Goal: Task Accomplishment & Management: Manage account settings

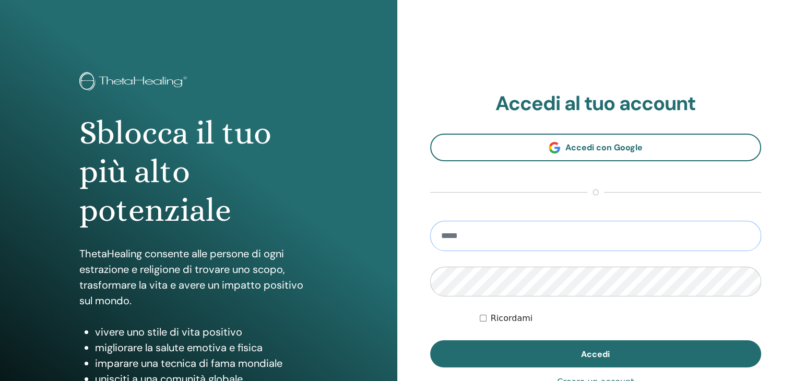
type input "**********"
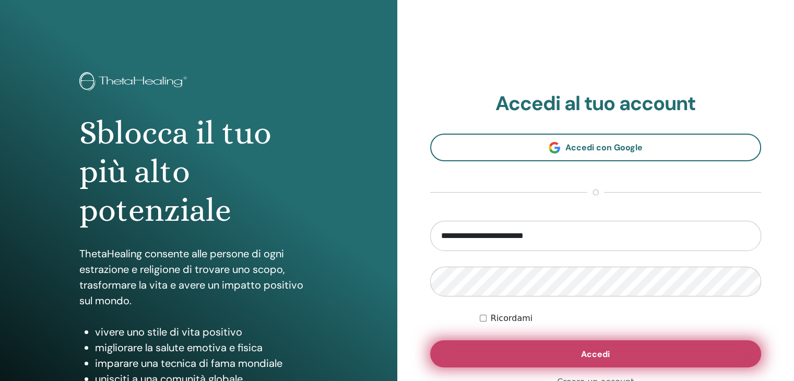
click at [545, 362] on button "Accedi" at bounding box center [596, 353] width 332 height 27
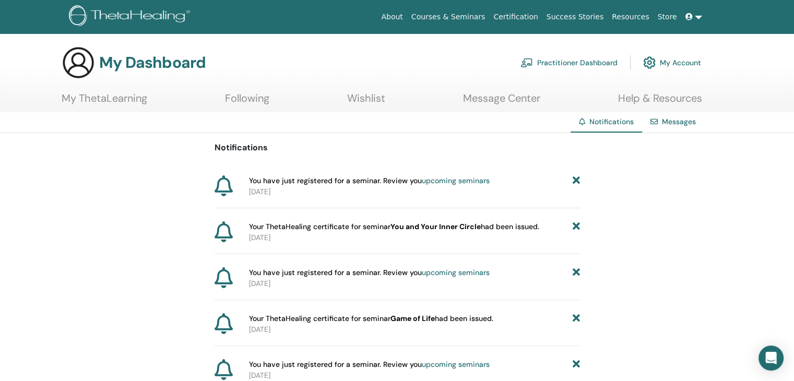
drag, startPoint x: 801, startPoint y: 94, endPoint x: 801, endPoint y: 76, distance: 18.3
click at [794, 76] on html "About Courses & Seminars Certification Success Stories Resources Store MD [PERS…" at bounding box center [397, 190] width 794 height 381
click at [490, 18] on link "Courses & Seminars" at bounding box center [448, 16] width 82 height 19
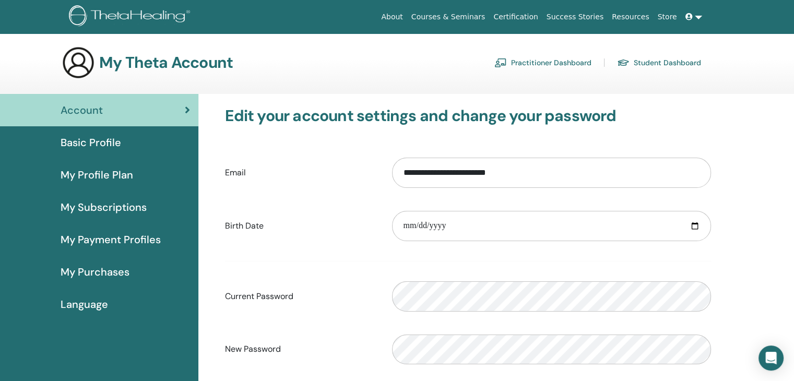
click at [119, 243] on span "My Payment Profiles" at bounding box center [111, 240] width 100 height 16
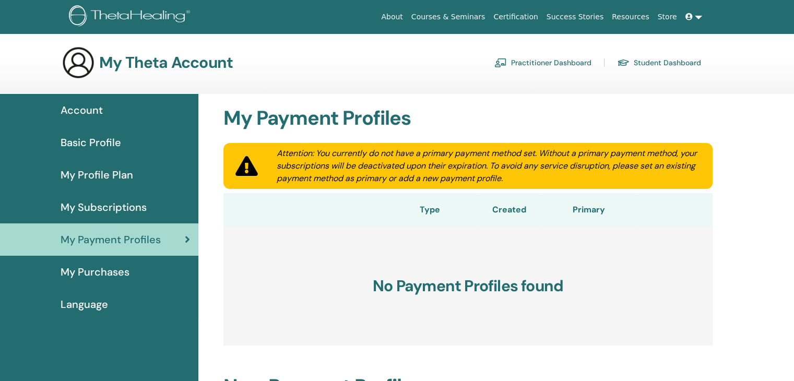
click at [98, 109] on span "Account" at bounding box center [82, 110] width 42 height 16
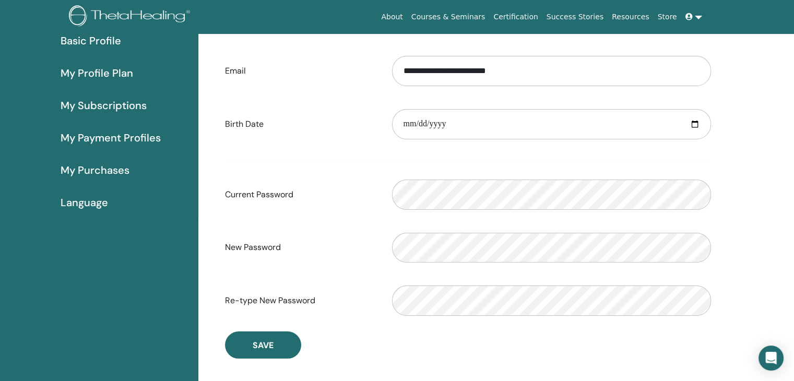
scroll to position [34, 0]
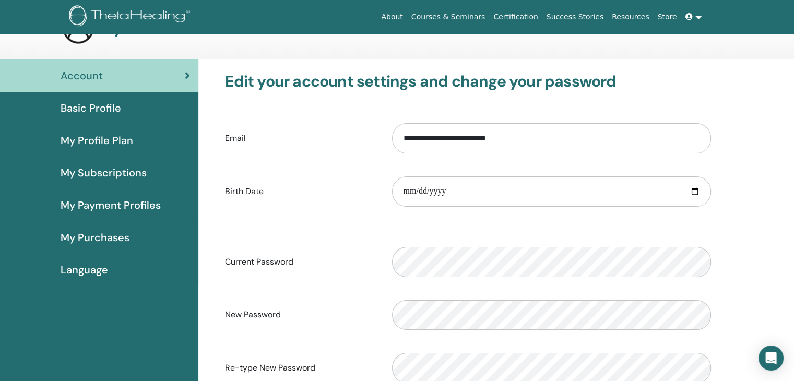
click at [100, 104] on span "Basic Profile" at bounding box center [91, 108] width 61 height 16
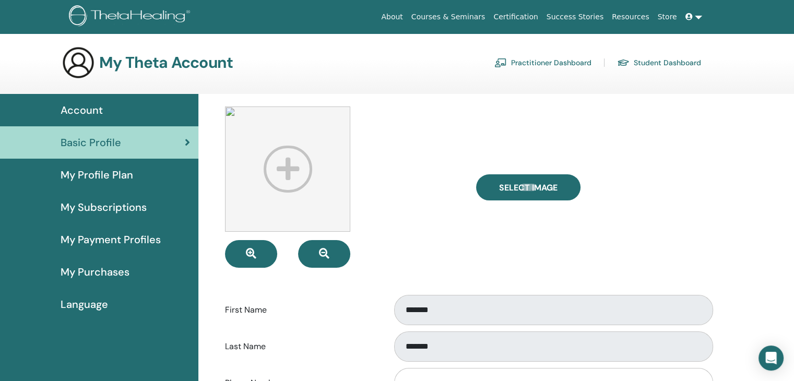
click at [706, 133] on div "Select Image" at bounding box center [593, 187] width 251 height 161
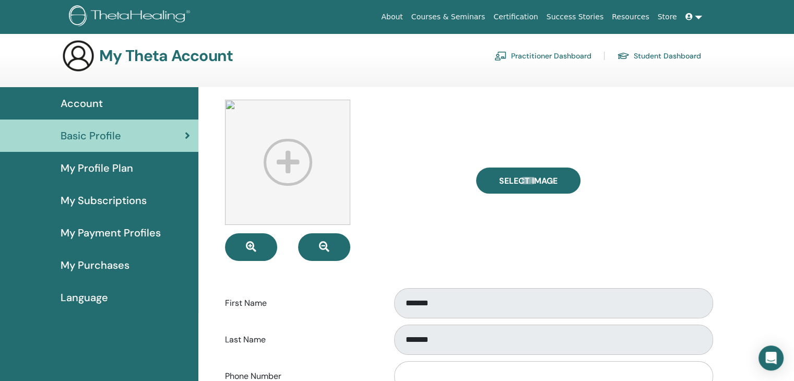
scroll to position [1, 0]
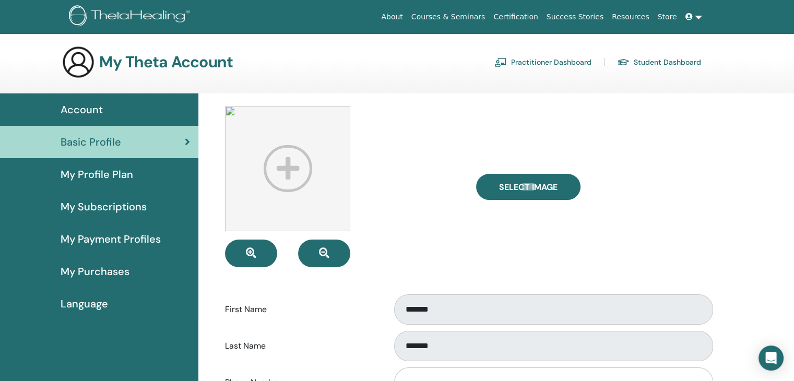
click at [138, 176] on div "My Profile Plan" at bounding box center [99, 175] width 182 height 16
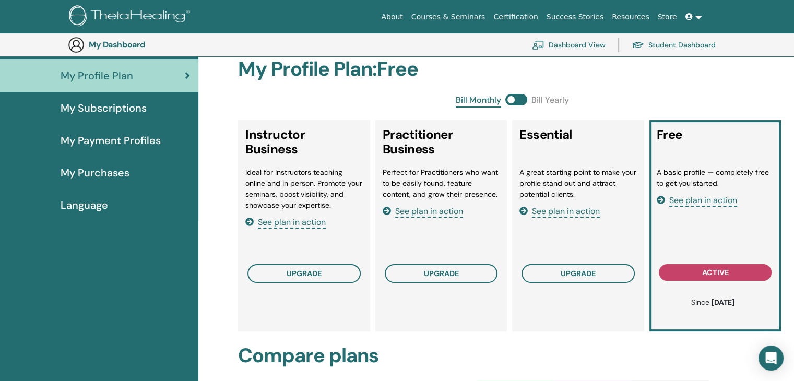
scroll to position [17, 0]
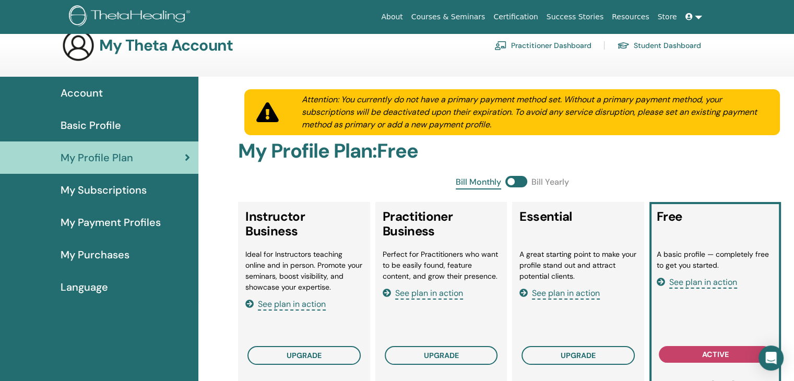
click at [126, 186] on span "My Subscriptions" at bounding box center [104, 190] width 86 height 16
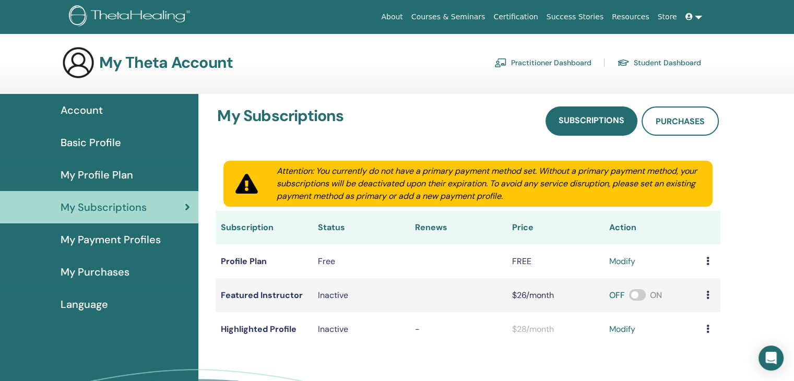
click at [623, 264] on link "modify" at bounding box center [622, 261] width 26 height 13
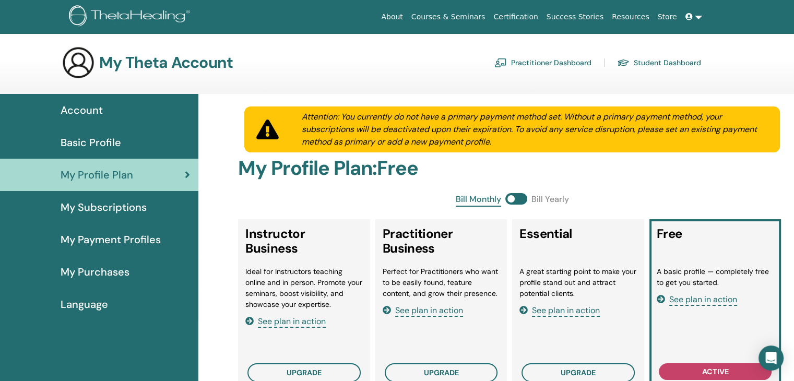
click at [698, 301] on span "See plan in action" at bounding box center [703, 300] width 68 height 12
